Goal: Task Accomplishment & Management: Use online tool/utility

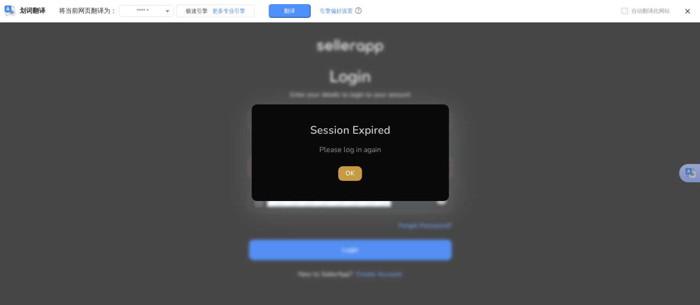
click at [354, 174] on span "OK" at bounding box center [349, 173] width 9 height 10
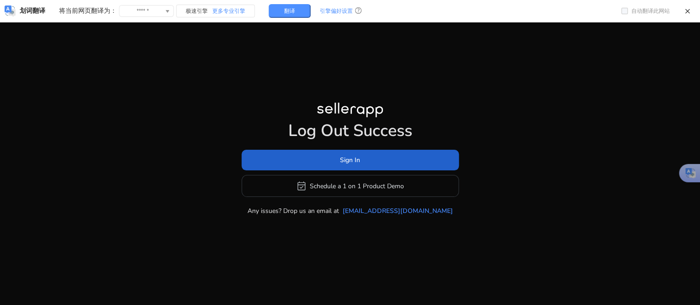
click at [320, 162] on span at bounding box center [350, 160] width 217 height 22
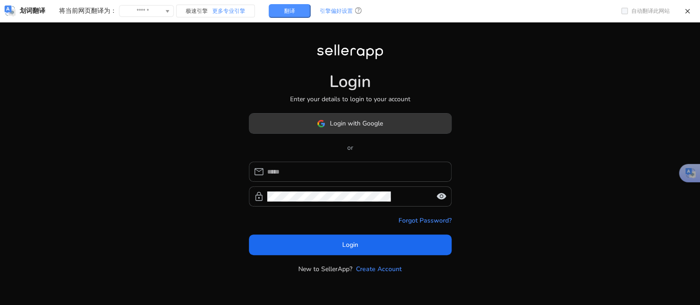
click at [340, 121] on span "Login with Google" at bounding box center [356, 123] width 53 height 10
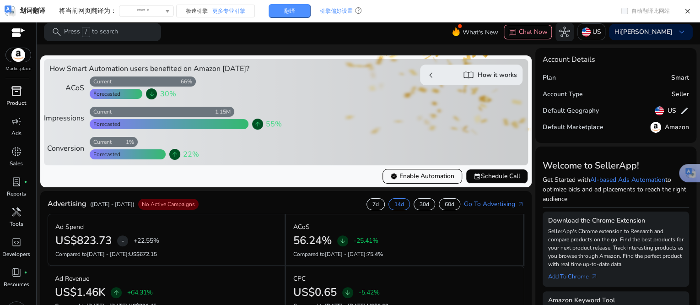
click at [21, 100] on p "Product" at bounding box center [16, 103] width 20 height 8
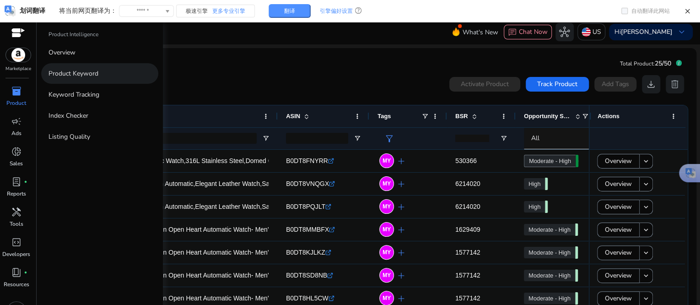
click at [81, 74] on p "Product Keyword" at bounding box center [73, 74] width 50 height 10
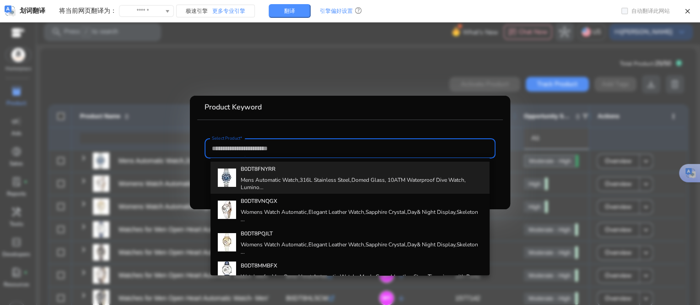
click at [258, 182] on h4 "Mens Automatic Watch,316L Stainless Steel,Domed Glass, 10ATM Waterproof Dive Wa…" at bounding box center [362, 183] width 242 height 15
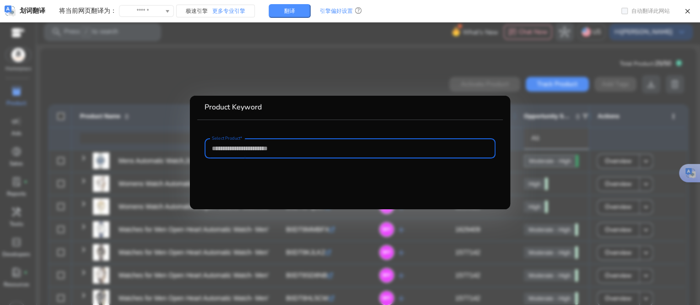
type input "**********"
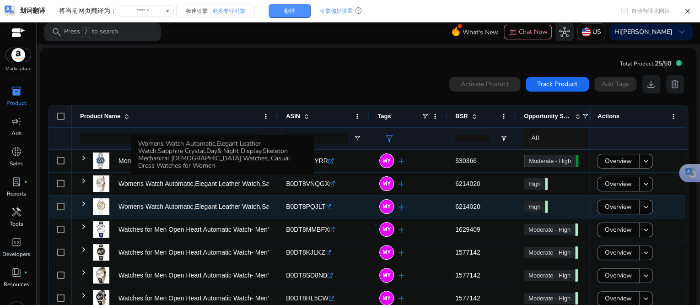
scroll to position [19, 0]
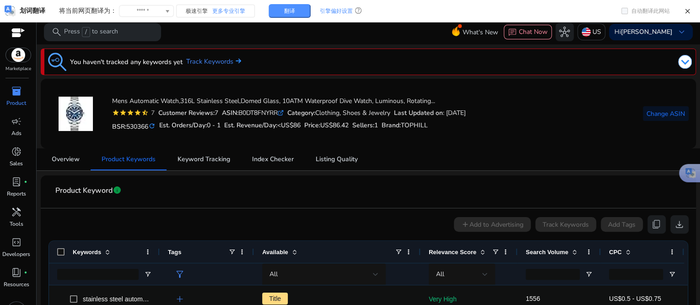
click at [410, 145] on mat-card "Mens Automatic Watch,316L Stainless Steel,Domed Glass, 10ATM Waterproof Dive Wa…" at bounding box center [368, 114] width 655 height 70
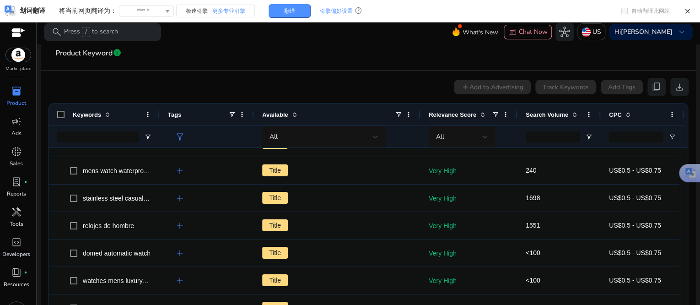
scroll to position [19, 0]
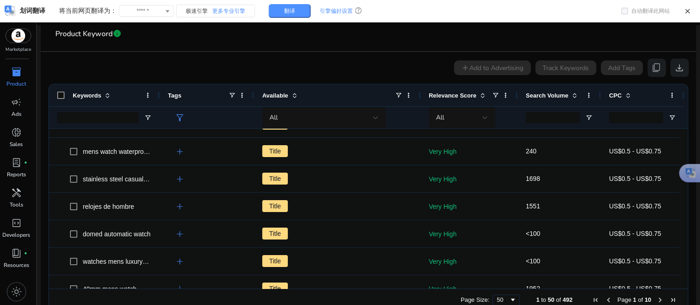
click at [21, 75] on span "inventory_2" at bounding box center [16, 71] width 11 height 11
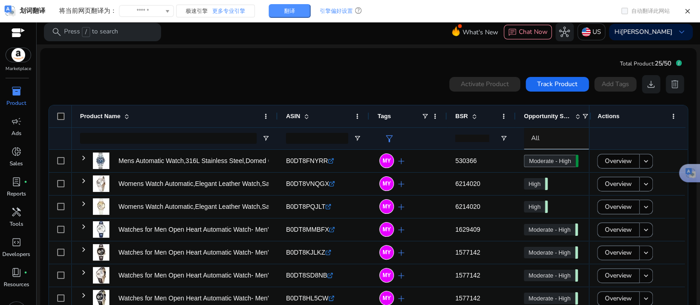
click at [12, 88] on span "inventory_2" at bounding box center [16, 91] width 11 height 11
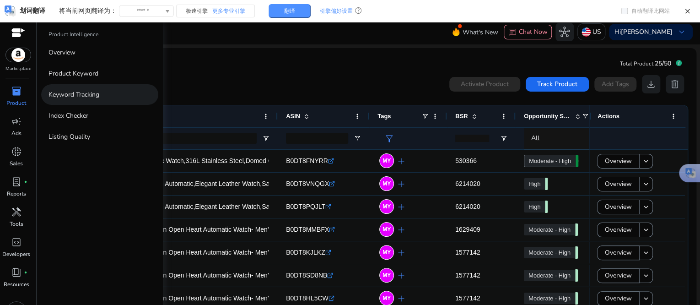
click at [75, 94] on p "Keyword Tracking" at bounding box center [73, 95] width 51 height 10
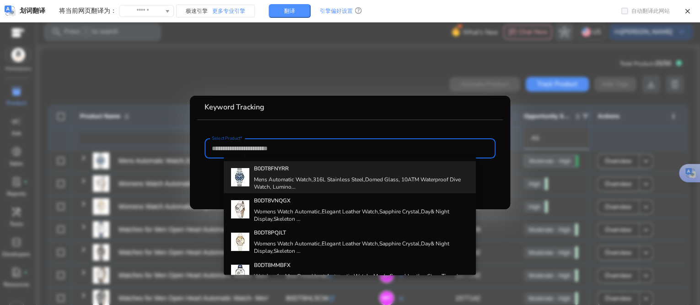
click at [301, 176] on h4 "Mens Automatic Watch,316L Stainless Steel,Domed Glass, 10ATM Waterproof Dive Wa…" at bounding box center [361, 183] width 215 height 15
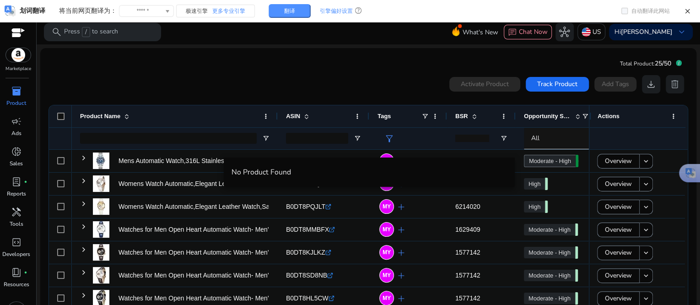
scroll to position [19, 0]
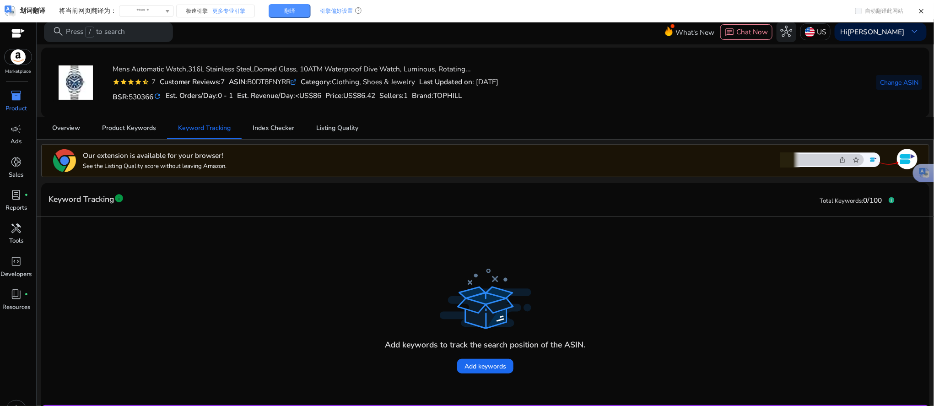
scroll to position [41, 0]
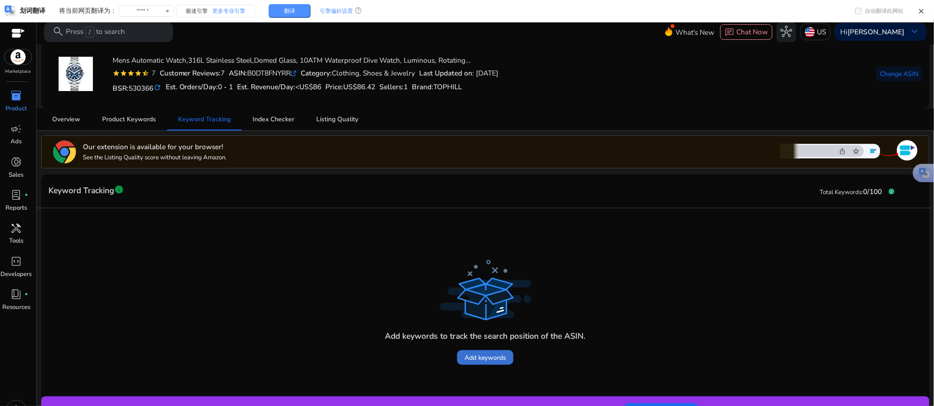
click at [487, 304] on span "Add keywords" at bounding box center [485, 358] width 42 height 10
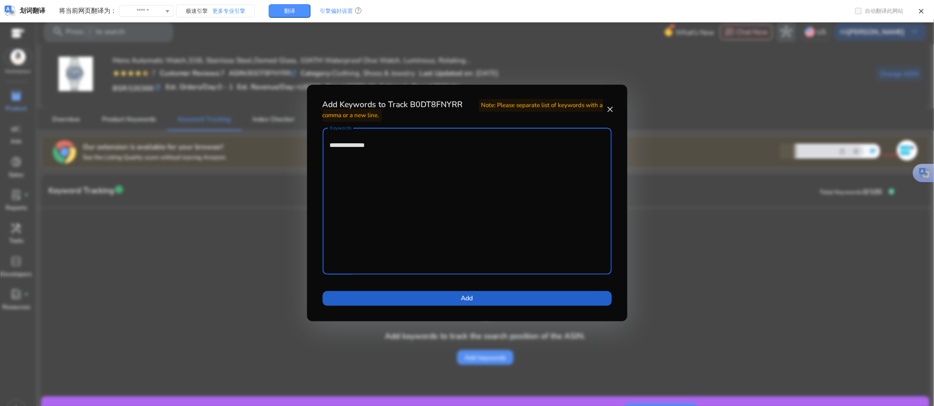
type textarea "**********"
click at [450, 299] on span at bounding box center [467, 298] width 289 height 22
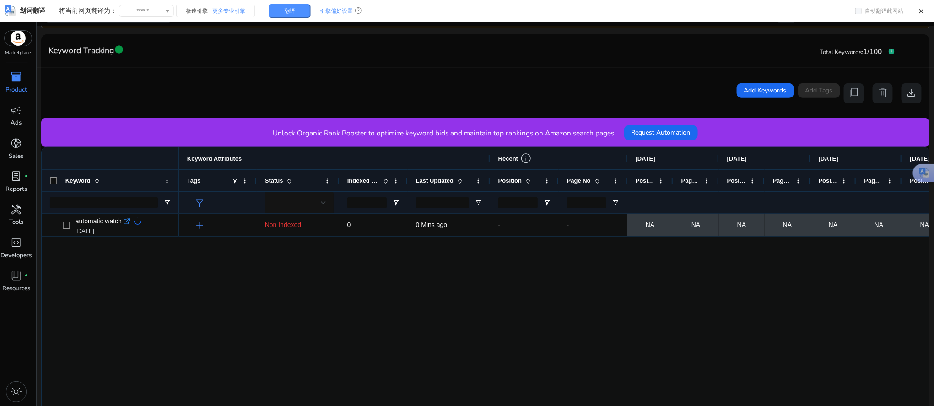
scroll to position [183, 0]
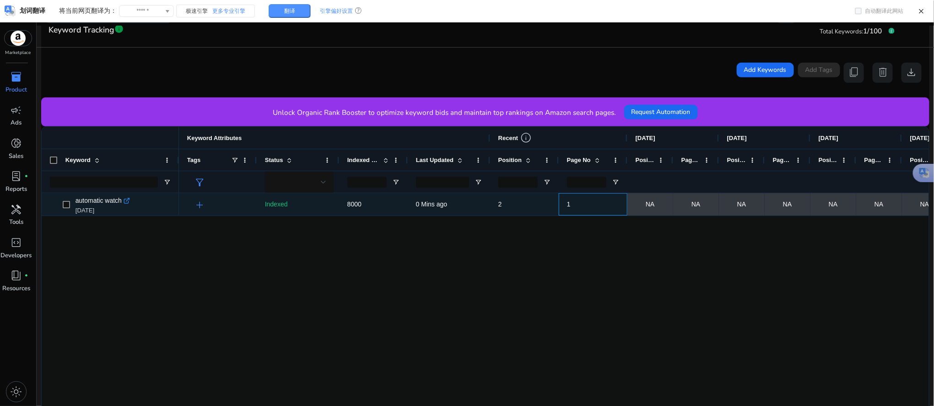
click at [567, 204] on span "1" at bounding box center [569, 203] width 4 height 7
click at [584, 207] on span "1" at bounding box center [593, 204] width 52 height 19
click at [520, 203] on span "2" at bounding box center [524, 204] width 52 height 19
click at [499, 205] on span "2" at bounding box center [500, 203] width 4 height 7
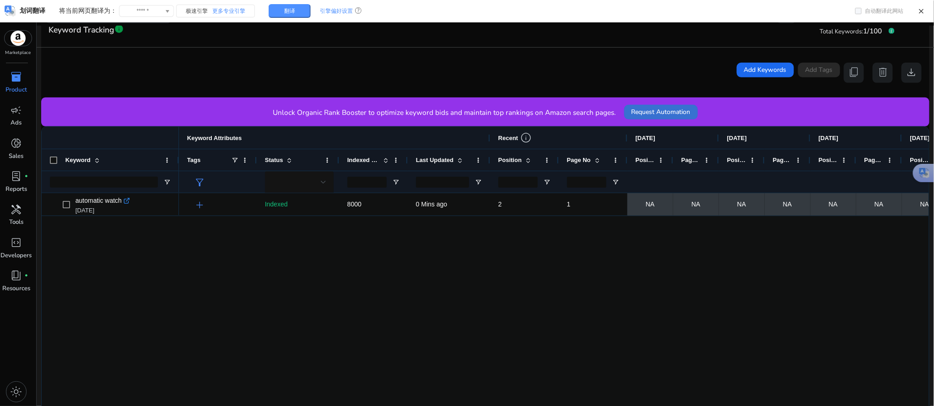
click at [647, 111] on span "Request Automation" at bounding box center [660, 112] width 59 height 10
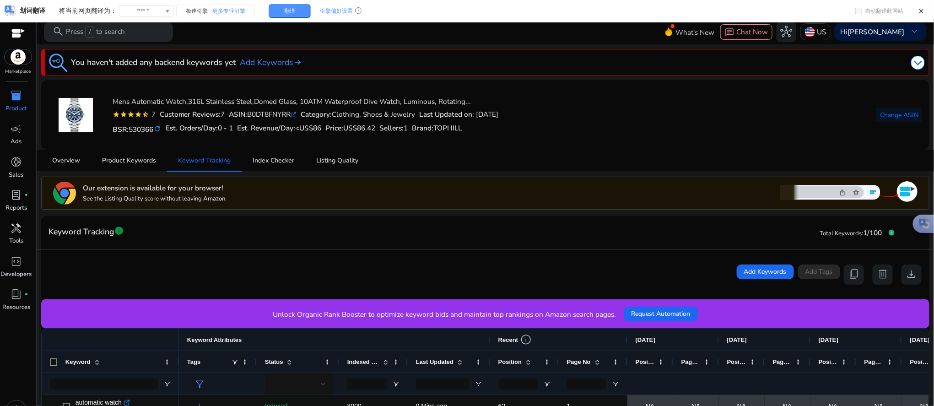
scroll to position [61, 0]
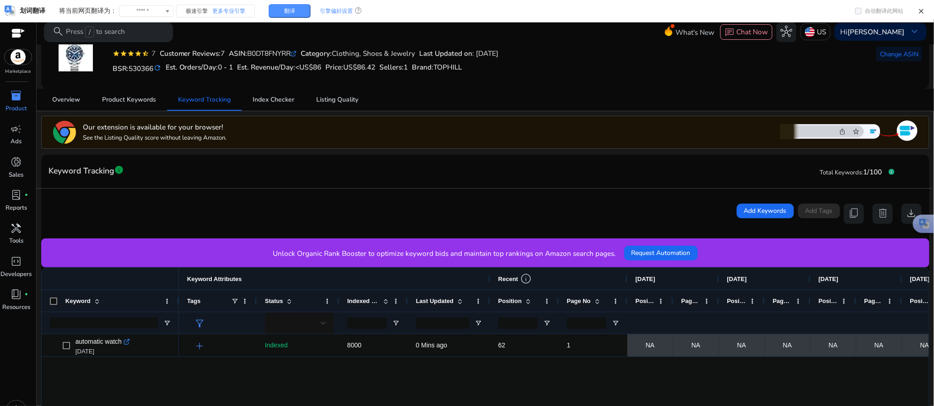
click at [504, 301] on span "Position" at bounding box center [509, 300] width 23 height 7
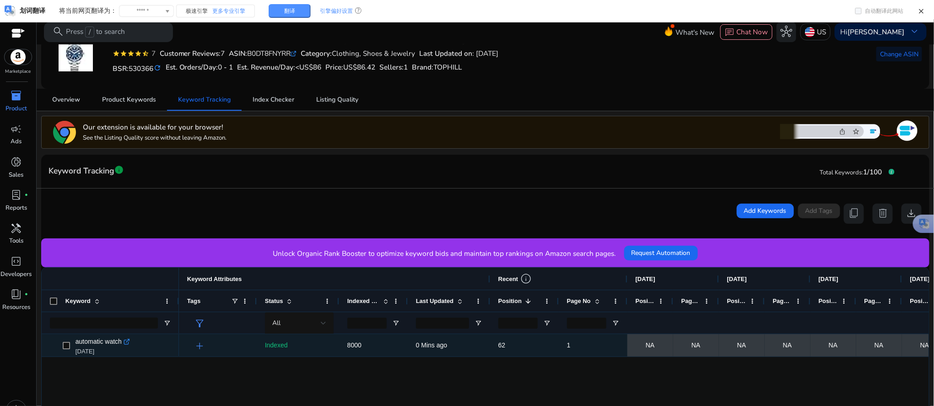
click at [572, 348] on span "1" at bounding box center [593, 345] width 52 height 19
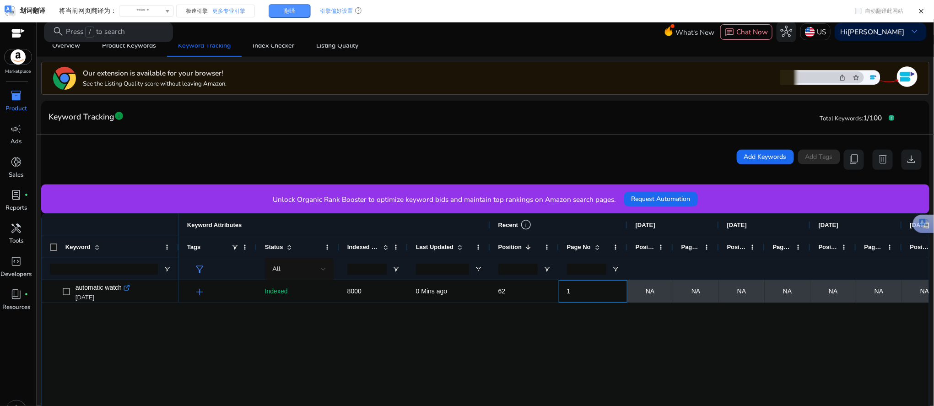
scroll to position [122, 0]
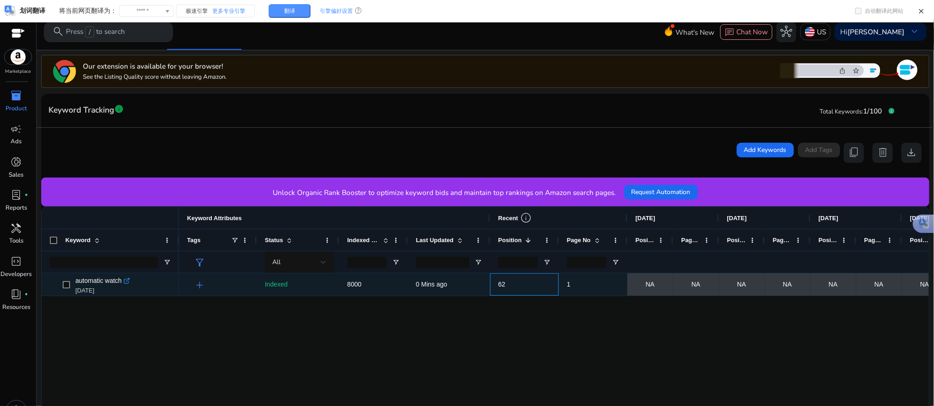
click at [518, 288] on span "62" at bounding box center [524, 284] width 52 height 19
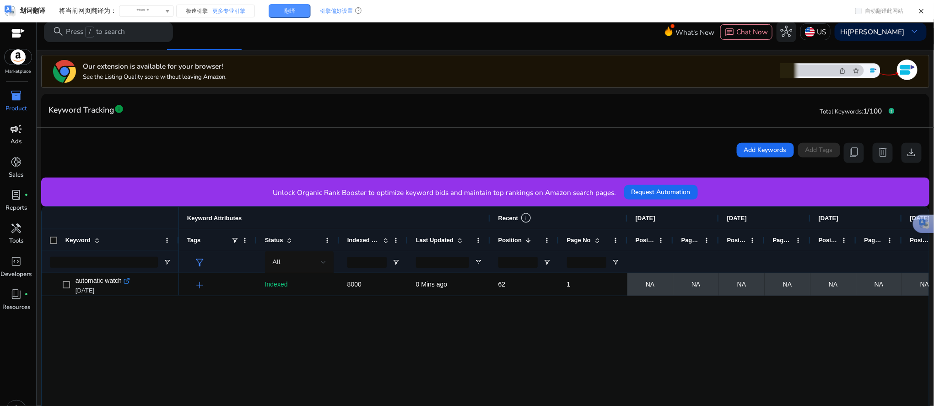
click at [14, 133] on span "campaign" at bounding box center [17, 129] width 12 height 12
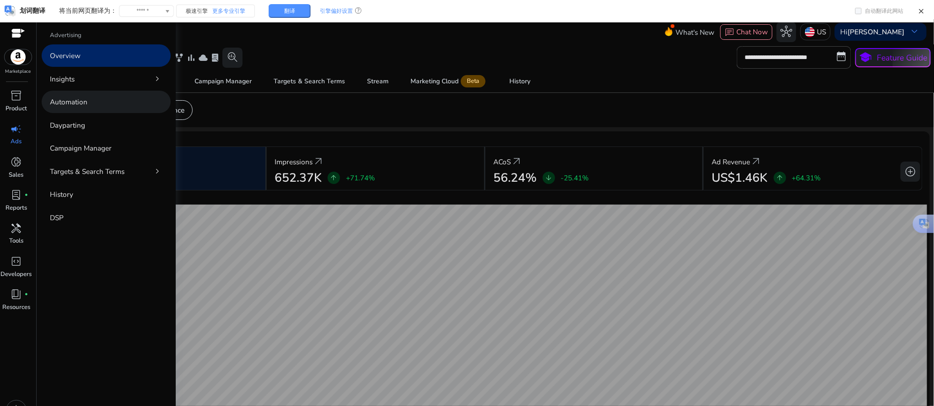
click at [92, 104] on link "Automation" at bounding box center [106, 102] width 129 height 22
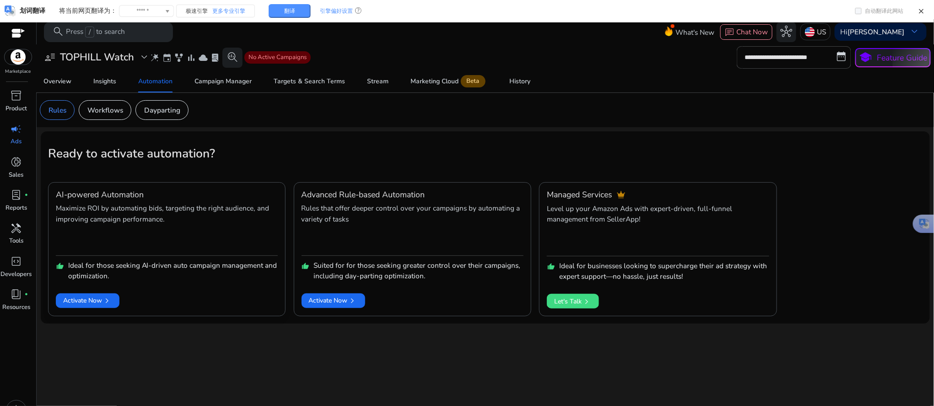
scroll to position [19, 0]
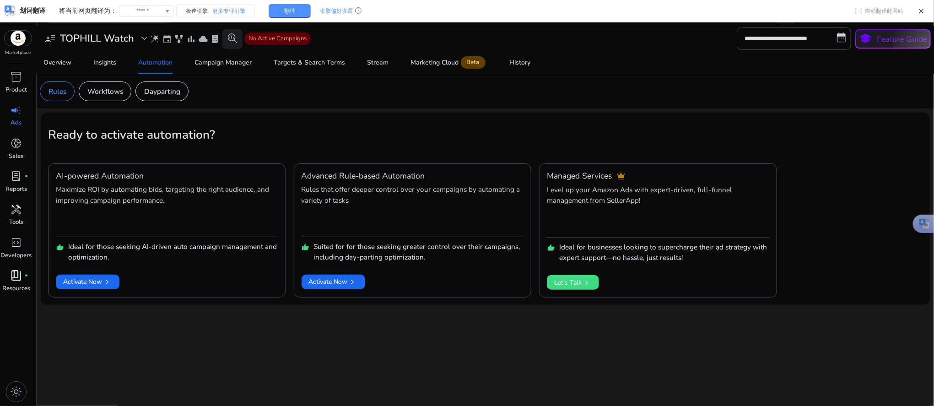
click at [20, 275] on span "book_4" at bounding box center [17, 275] width 12 height 12
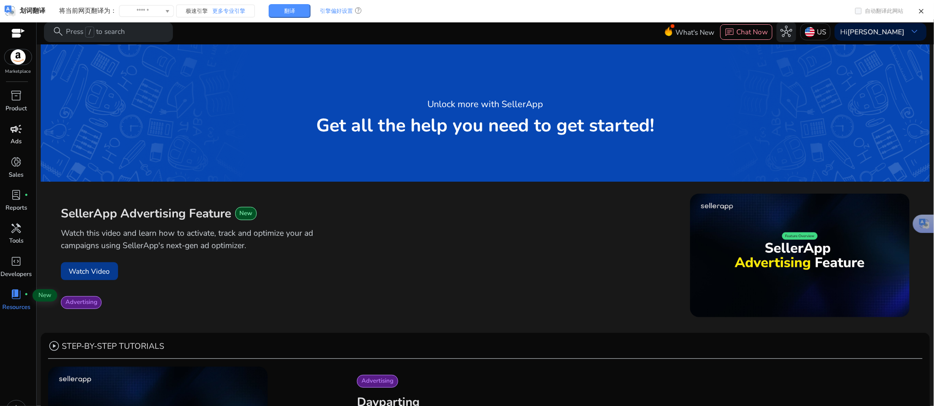
click at [88, 270] on button "Watch Video" at bounding box center [89, 271] width 57 height 18
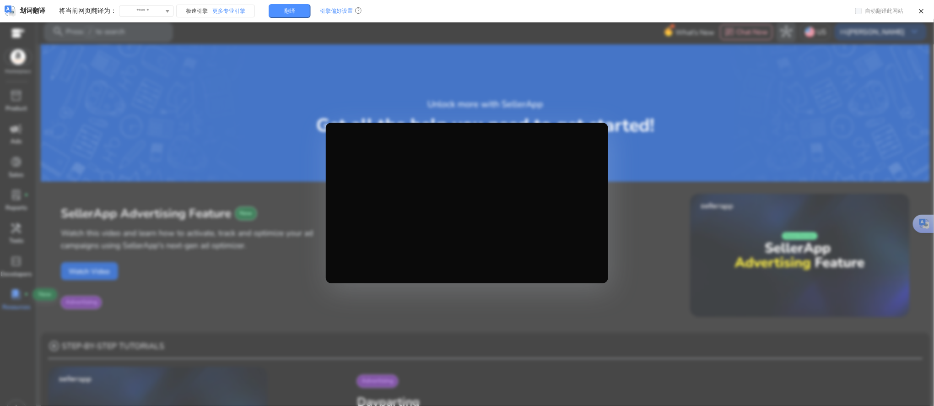
scroll to position [19, 0]
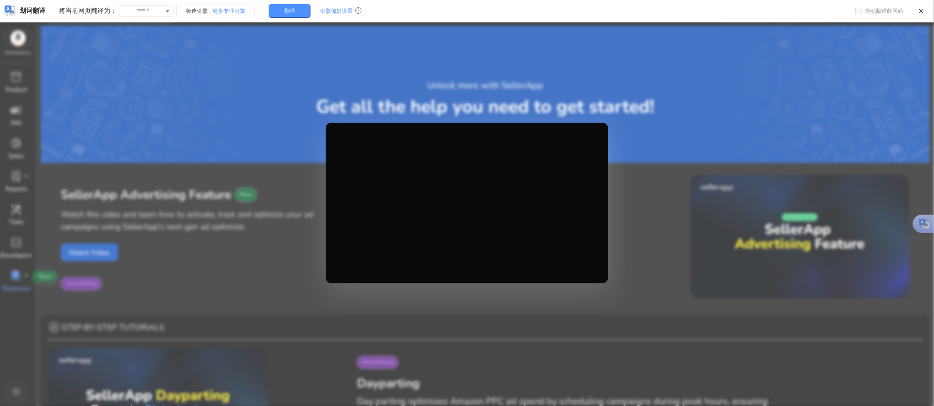
click at [277, 272] on div at bounding box center [467, 203] width 934 height 406
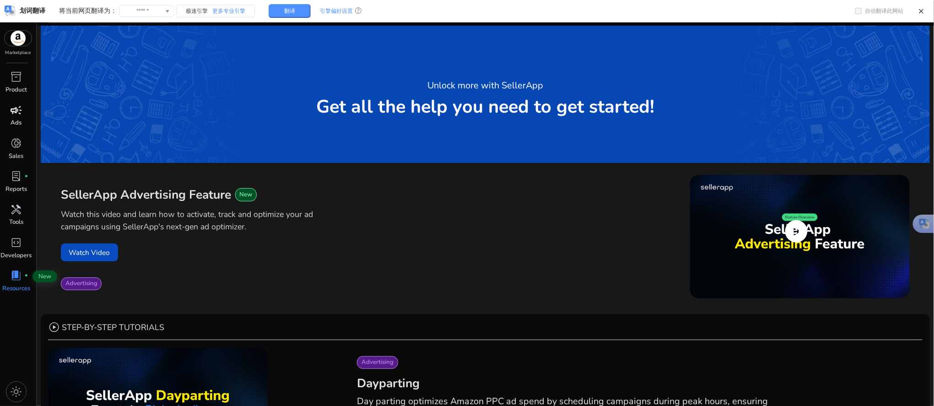
click at [796, 226] on span "play_circle" at bounding box center [796, 231] width 28 height 28
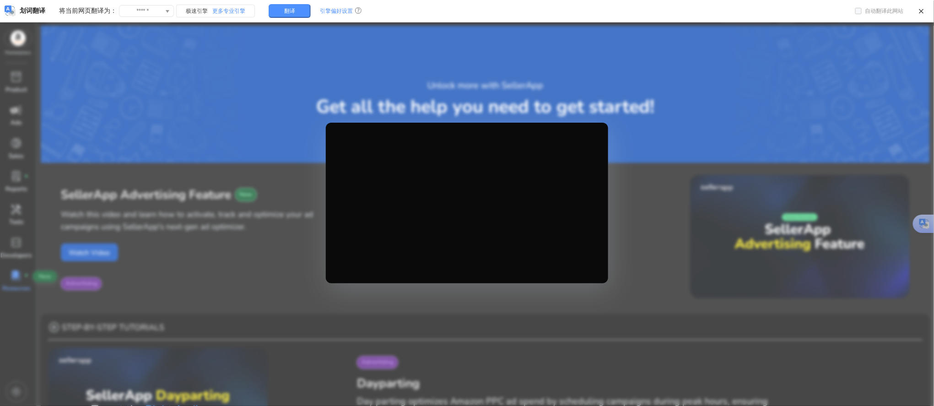
click at [640, 269] on div at bounding box center [467, 203] width 934 height 406
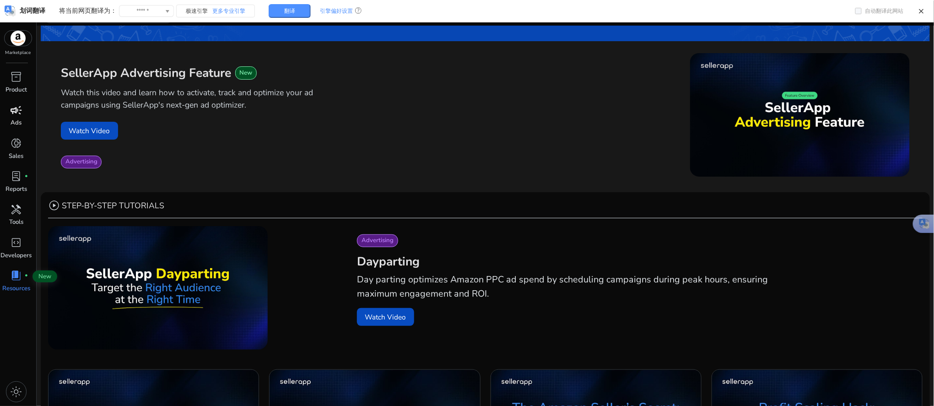
scroll to position [0, 0]
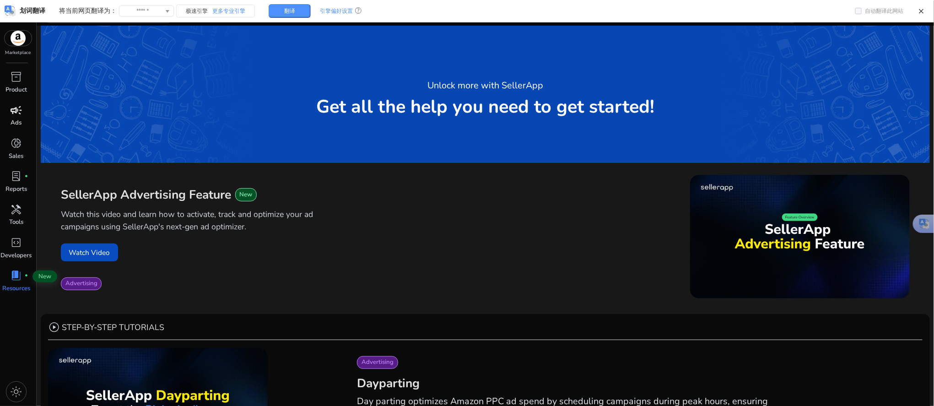
click at [760, 380] on h2 "Dayparting" at bounding box center [631, 383] width 549 height 16
click at [801, 233] on span "play_circle" at bounding box center [796, 231] width 28 height 28
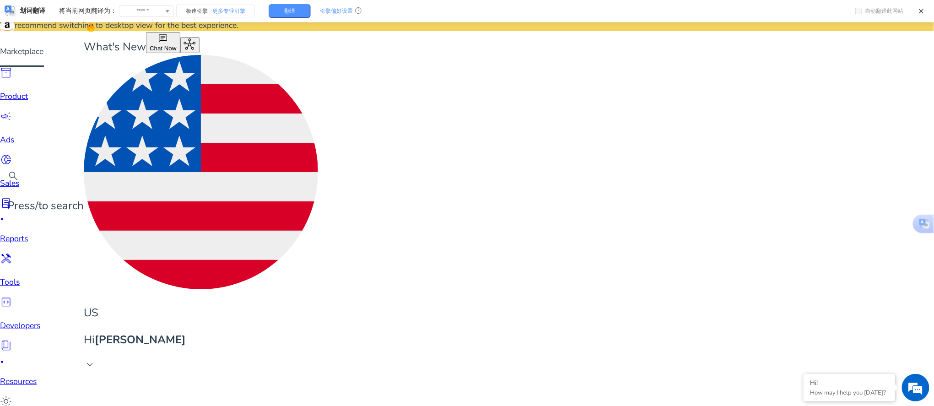
click at [11, 339] on span "book_4" at bounding box center [6, 345] width 12 height 12
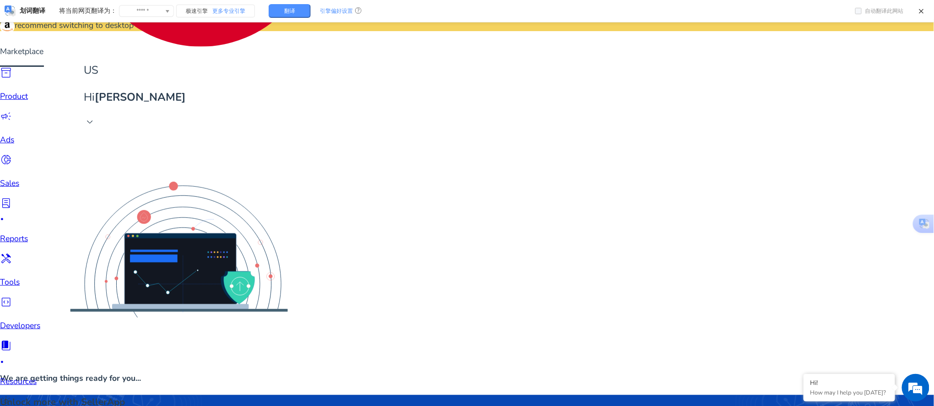
scroll to position [244, 0]
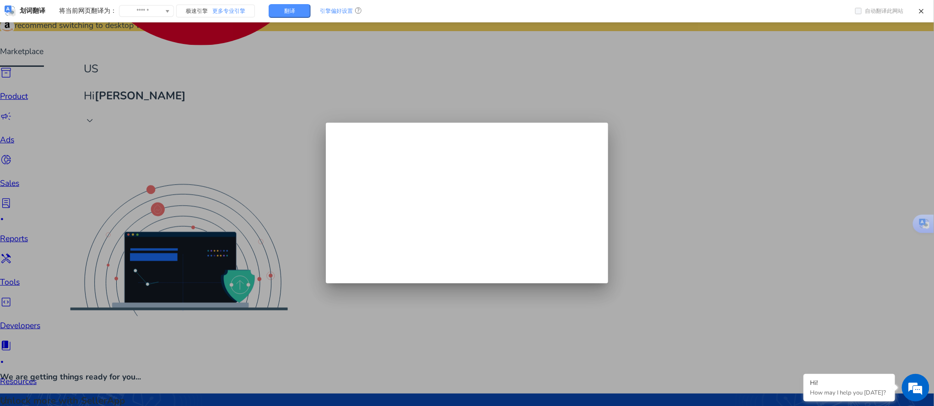
click at [305, 99] on div at bounding box center [467, 203] width 934 height 406
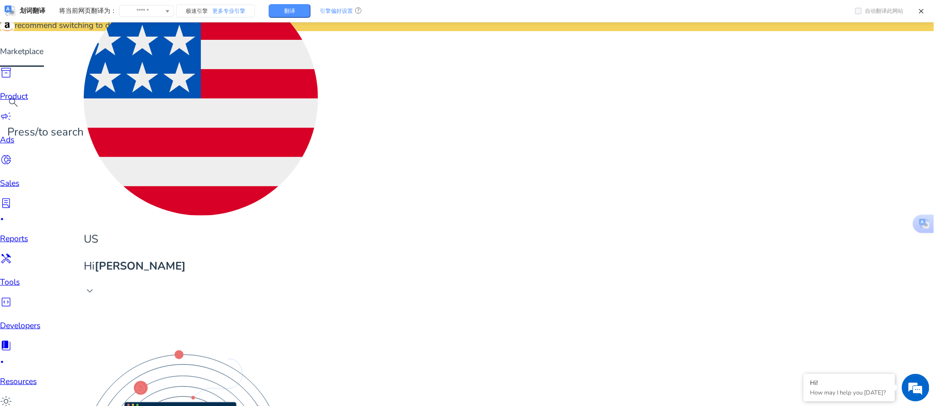
scroll to position [61, 0]
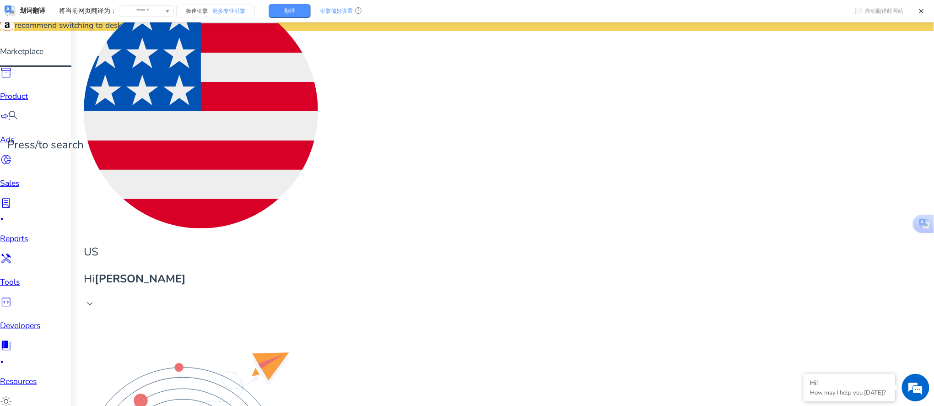
click at [12, 79] on span "inventory_2" at bounding box center [6, 73] width 12 height 12
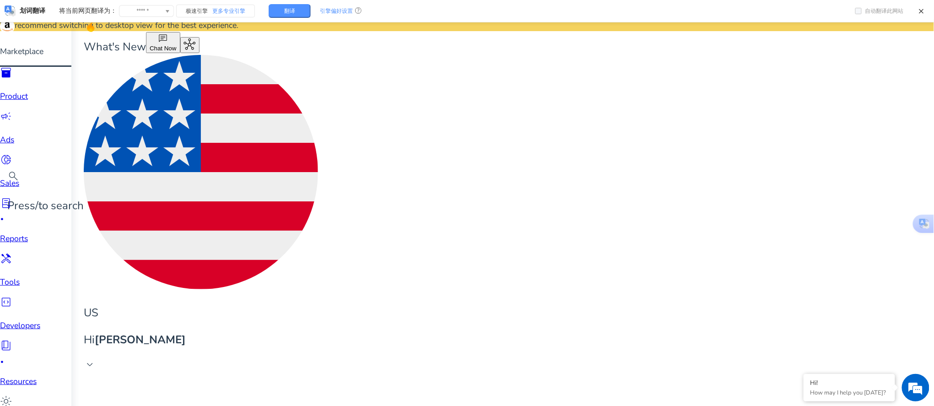
click at [12, 79] on span "inventory_2" at bounding box center [6, 73] width 12 height 12
